Goal: Navigation & Orientation: Find specific page/section

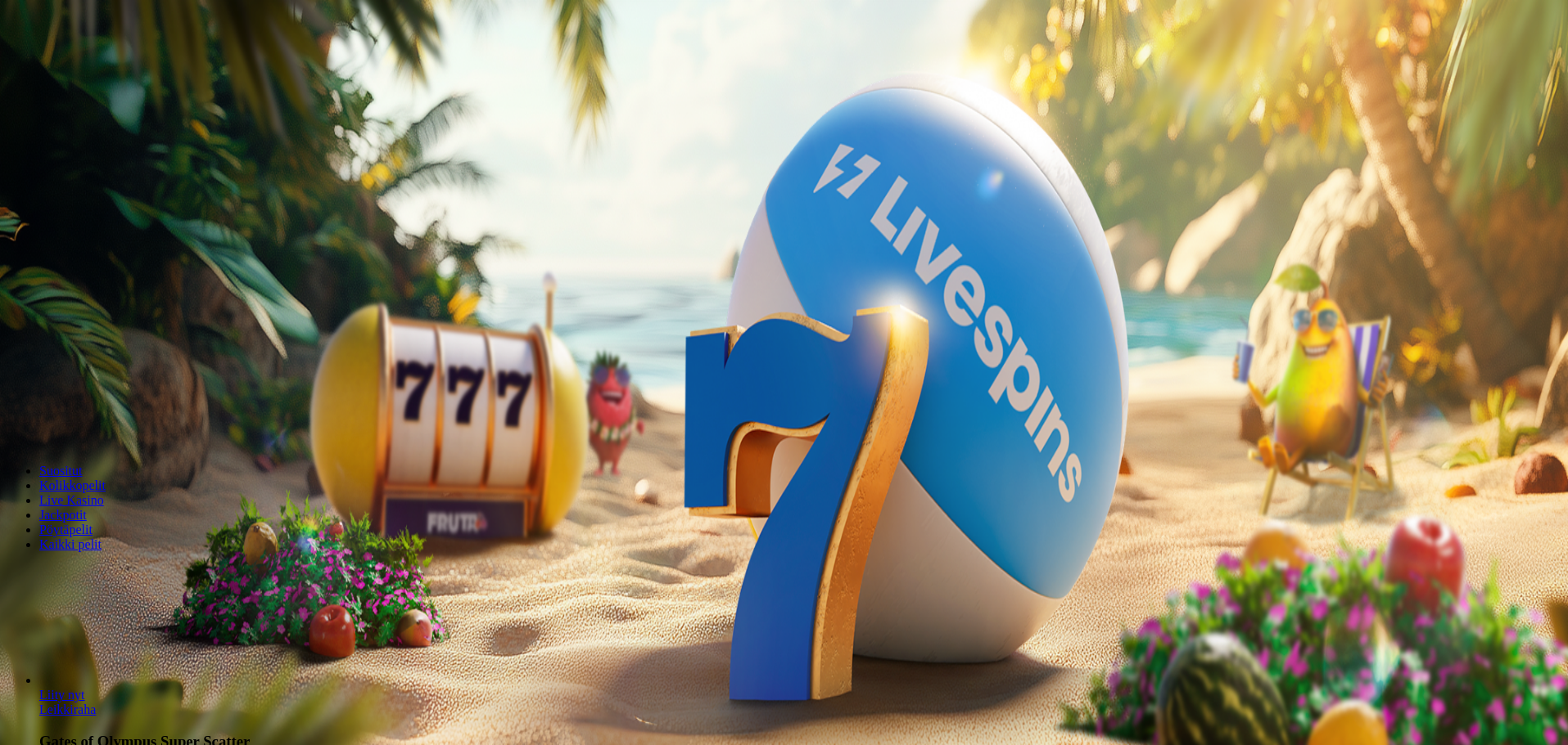
click at [93, 65] on span "Kirjaudu" at bounding box center [113, 59] width 40 height 13
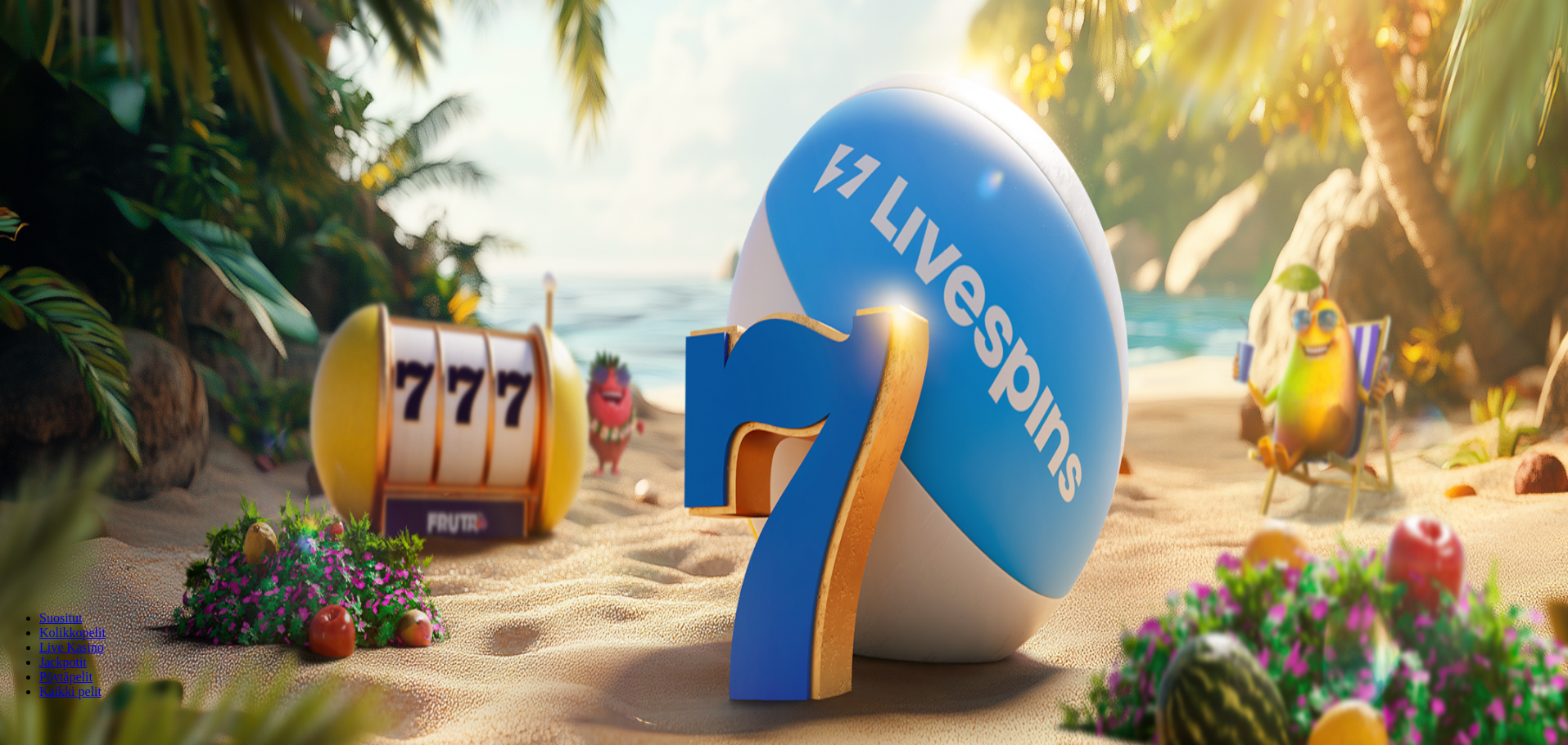
click at [293, 173] on img "Primary" at bounding box center [322, 147] width 58 height 58
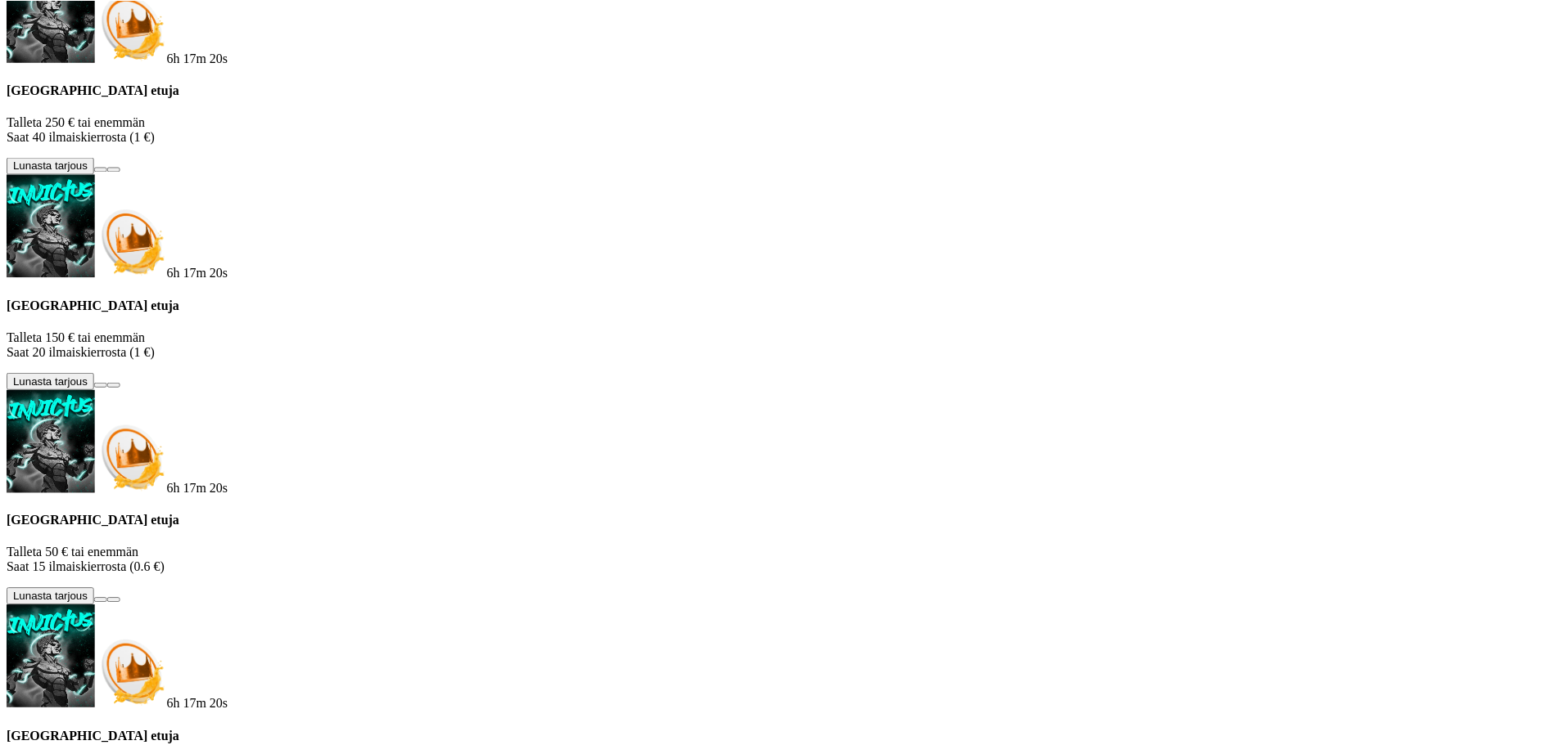
scroll to position [102, 0]
